Goal: Information Seeking & Learning: Learn about a topic

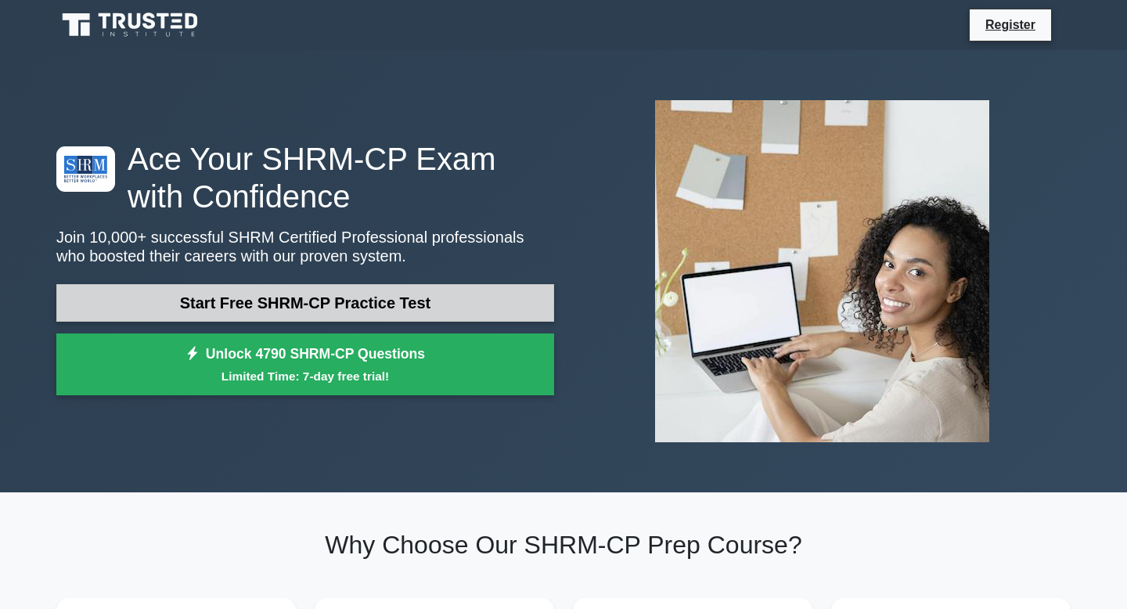
click at [330, 301] on link "Start Free SHRM-CP Practice Test" at bounding box center [305, 303] width 498 height 38
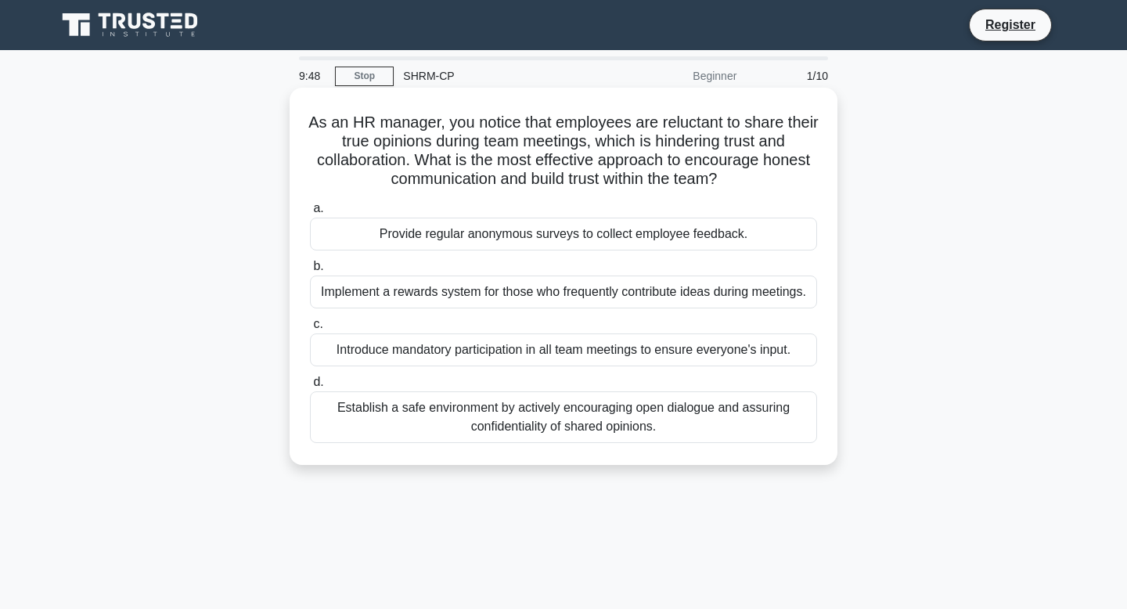
click at [394, 251] on div "a. Provide regular anonymous surveys to collect employee feedback. b. Implement…" at bounding box center [564, 321] width 526 height 250
click at [405, 244] on div "Provide regular anonymous surveys to collect employee feedback." at bounding box center [563, 234] width 507 height 33
click at [310, 214] on input "a. Provide regular anonymous surveys to collect employee feedback." at bounding box center [310, 209] width 0 height 10
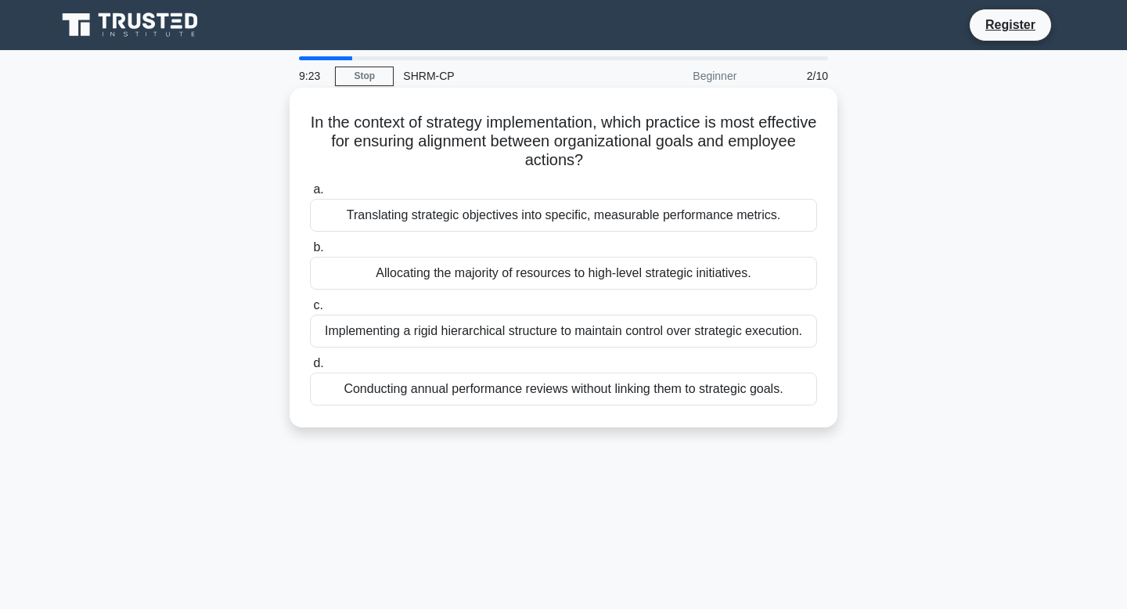
click at [449, 213] on div "Translating strategic objectives into specific, measurable performance metrics." at bounding box center [563, 215] width 507 height 33
click at [310, 195] on input "a. Translating strategic objectives into specific, measurable performance metri…" at bounding box center [310, 190] width 0 height 10
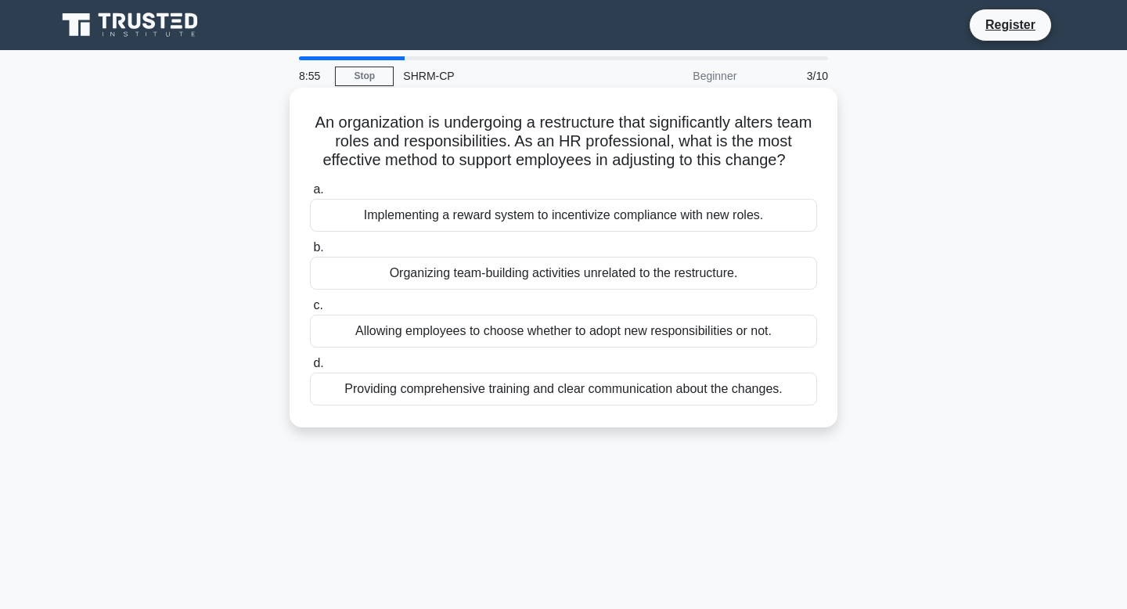
click at [467, 394] on div "Providing comprehensive training and clear communication about the changes." at bounding box center [563, 389] width 507 height 33
click at [310, 369] on input "d. Providing comprehensive training and clear communication about the changes." at bounding box center [310, 363] width 0 height 10
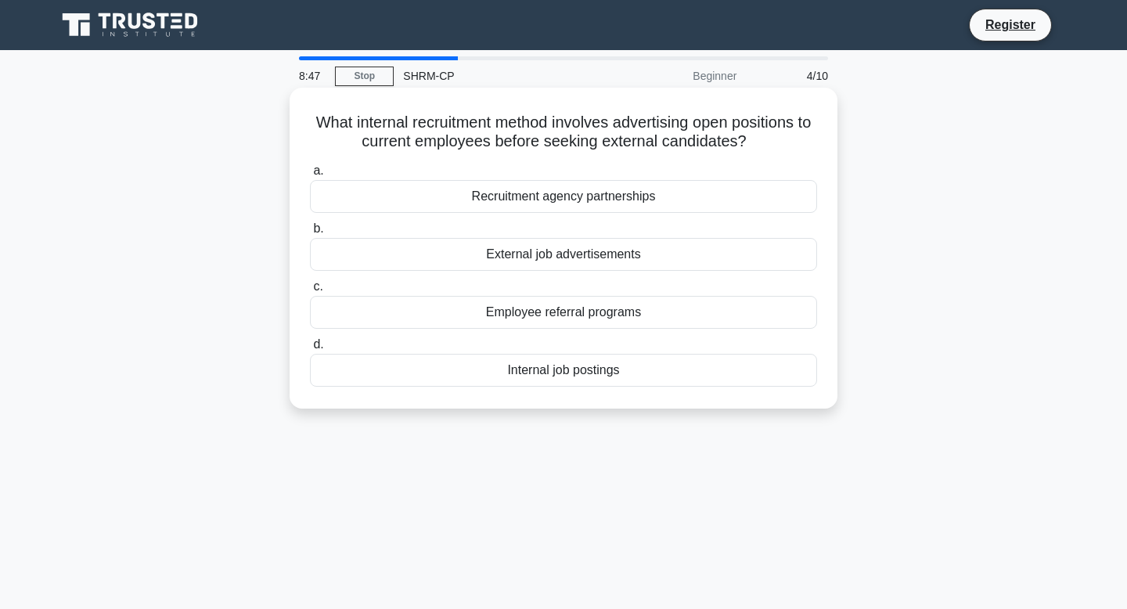
click at [542, 373] on div "Internal job postings" at bounding box center [563, 370] width 507 height 33
click at [310, 350] on input "d. Internal job postings" at bounding box center [310, 345] width 0 height 10
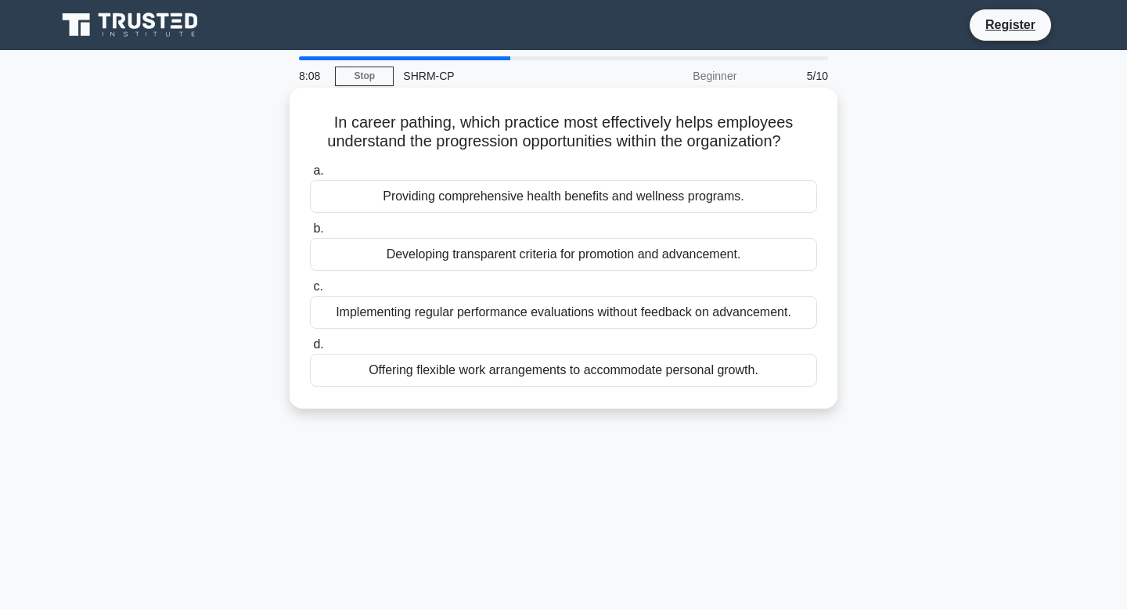
click at [604, 265] on div "Developing transparent criteria for promotion and advancement." at bounding box center [563, 254] width 507 height 33
click at [310, 234] on input "b. Developing transparent criteria for promotion and advancement." at bounding box center [310, 229] width 0 height 10
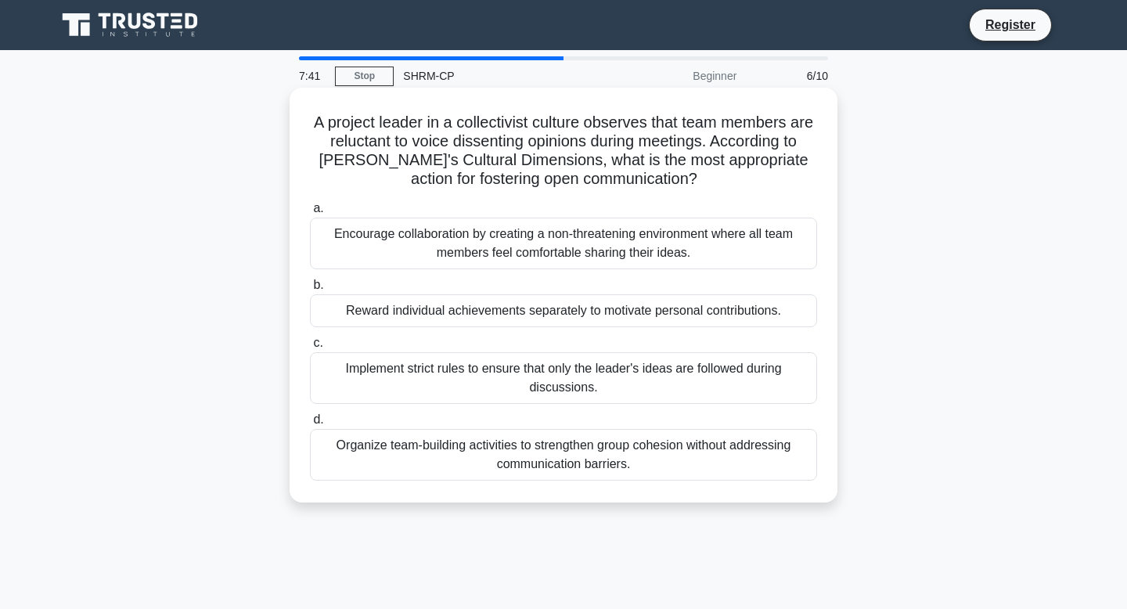
click at [616, 239] on div "Encourage collaboration by creating a non-threatening environment where all tea…" at bounding box center [563, 244] width 507 height 52
click at [310, 214] on input "a. Encourage collaboration by creating a non-threatening environment where all …" at bounding box center [310, 209] width 0 height 10
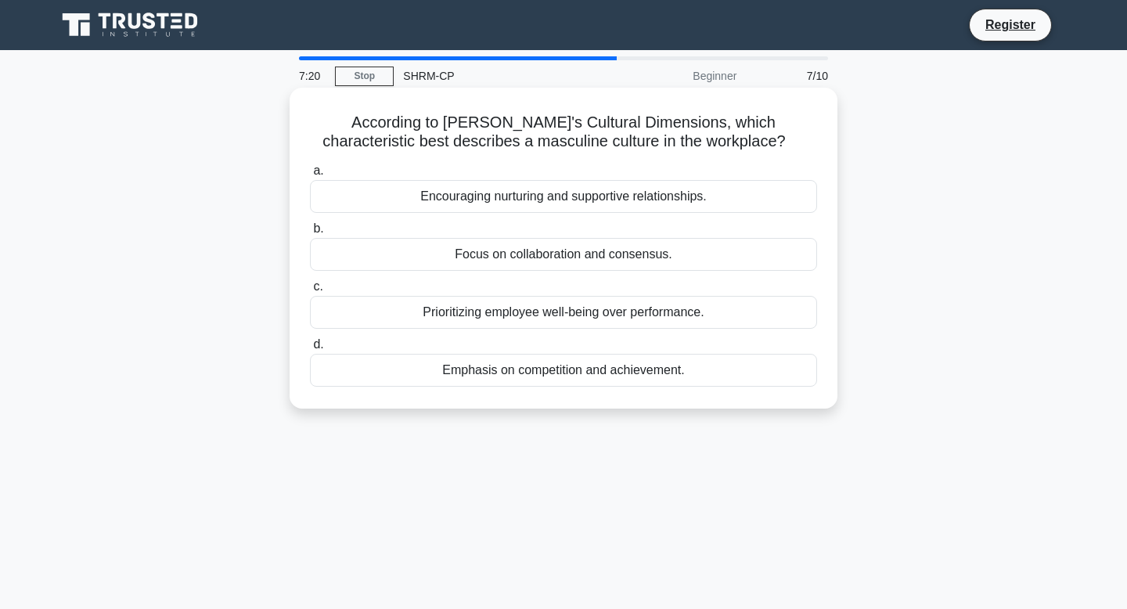
click at [489, 371] on div "Emphasis on competition and achievement." at bounding box center [563, 370] width 507 height 33
click at [310, 350] on input "d. Emphasis on competition and achievement." at bounding box center [310, 345] width 0 height 10
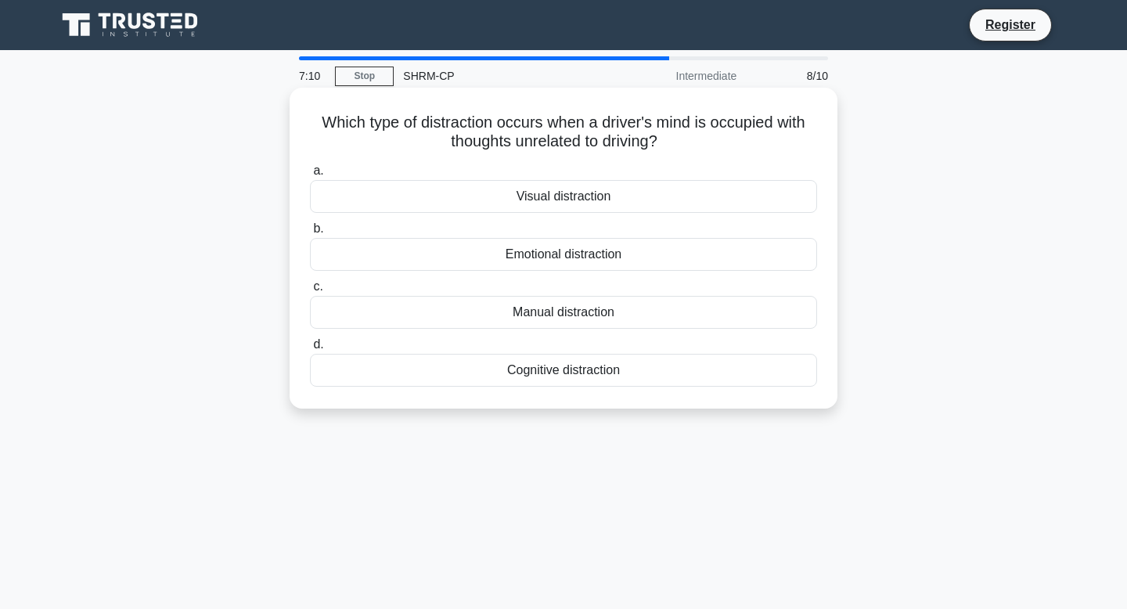
click at [545, 373] on div "Cognitive distraction" at bounding box center [563, 370] width 507 height 33
click at [310, 350] on input "d. Cognitive distraction" at bounding box center [310, 345] width 0 height 10
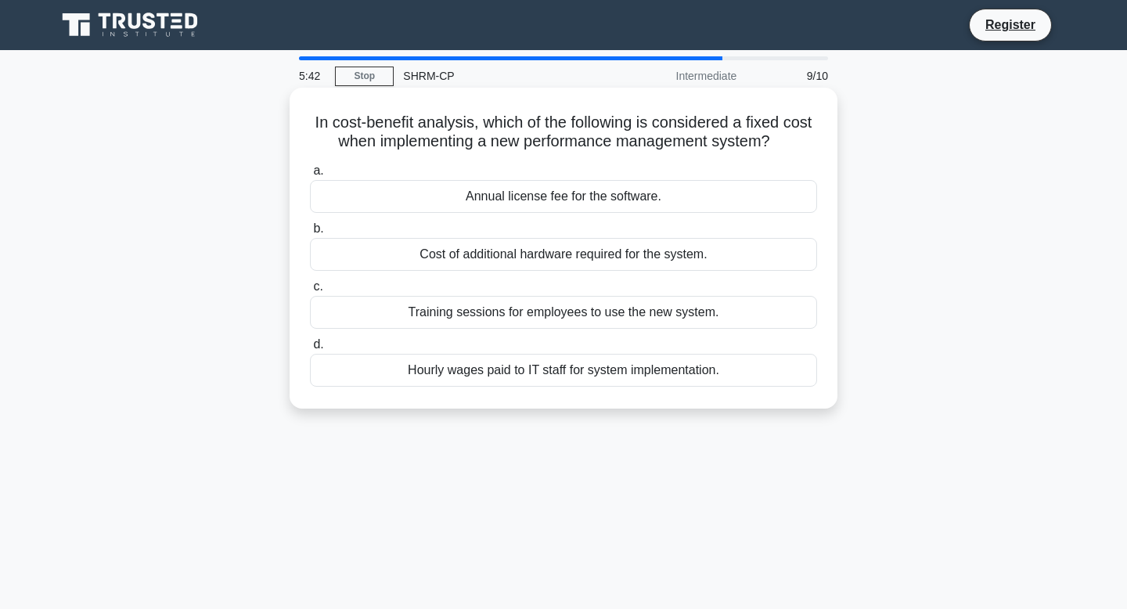
click at [571, 199] on div "Annual license fee for the software." at bounding box center [563, 196] width 507 height 33
click at [310, 176] on input "a. Annual license fee for the software." at bounding box center [310, 171] width 0 height 10
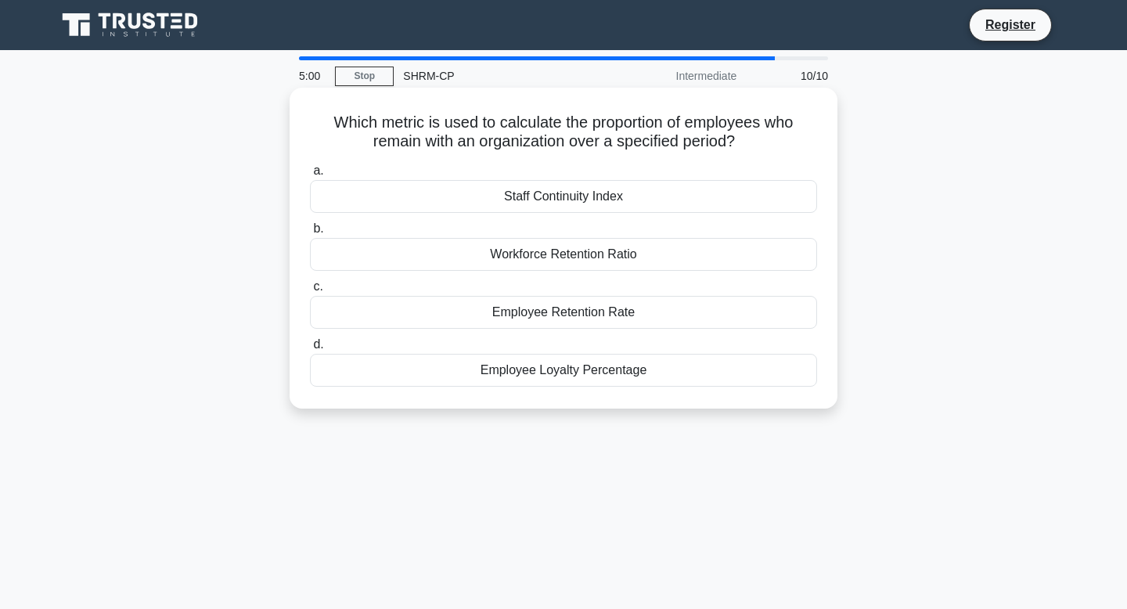
click at [572, 307] on div "Employee Retention Rate" at bounding box center [563, 312] width 507 height 33
click at [310, 292] on input "c. Employee Retention Rate" at bounding box center [310, 287] width 0 height 10
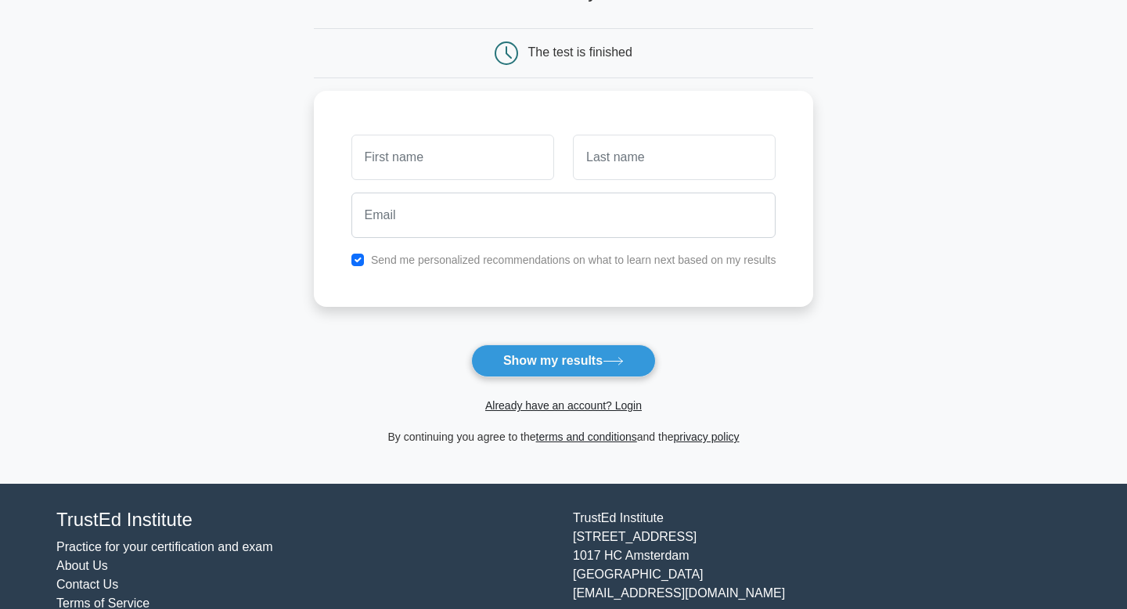
scroll to position [178, 0]
